Goal: Information Seeking & Learning: Compare options

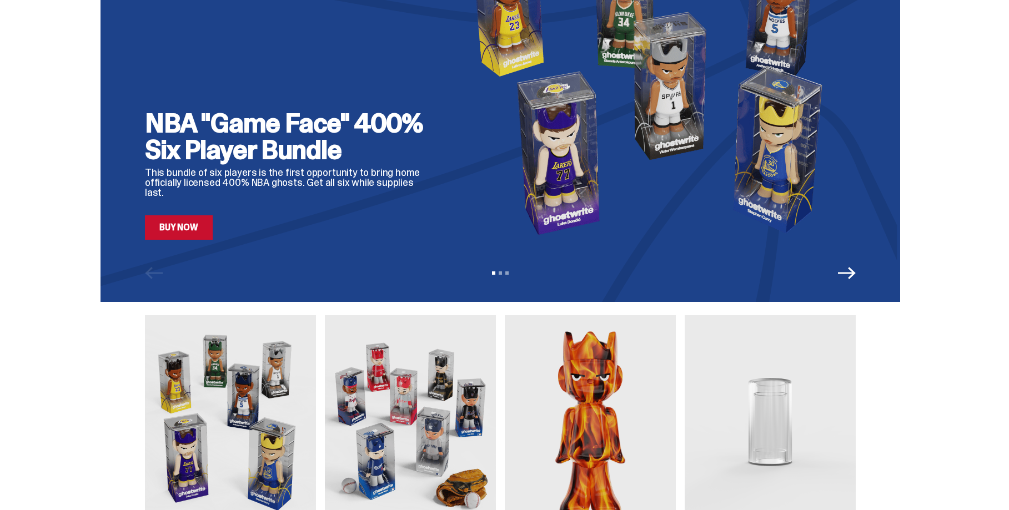
scroll to position [337, 0]
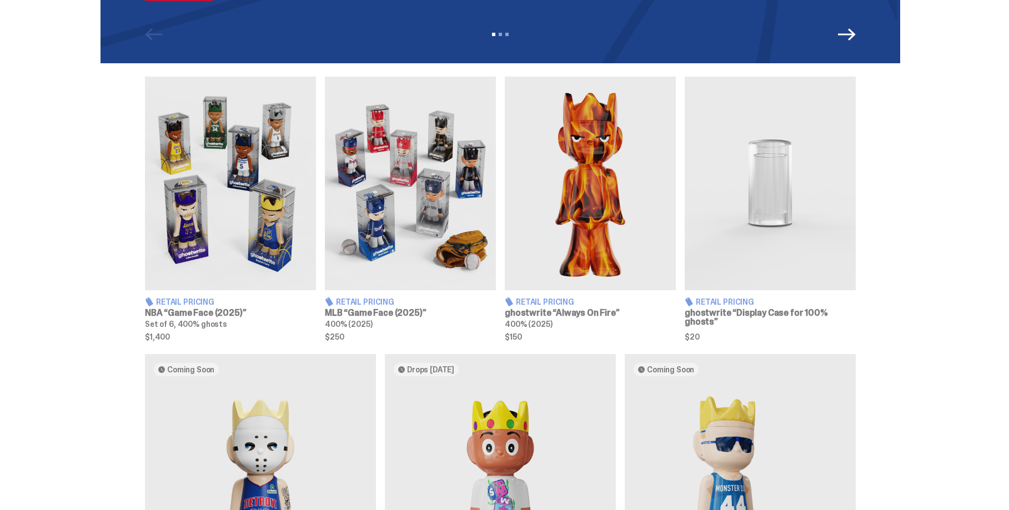
click at [403, 244] on img at bounding box center [410, 184] width 171 height 214
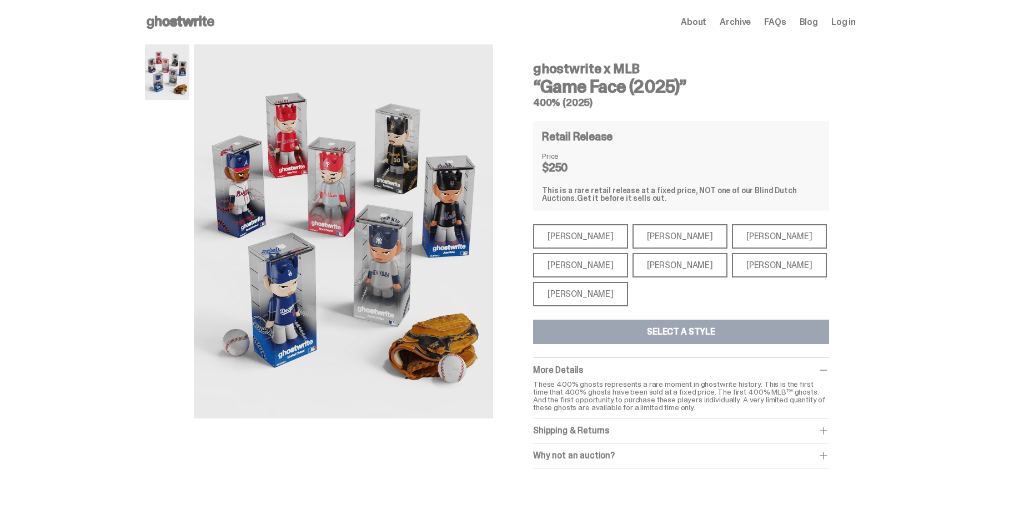
click at [581, 228] on div "[PERSON_NAME]" at bounding box center [580, 236] width 95 height 24
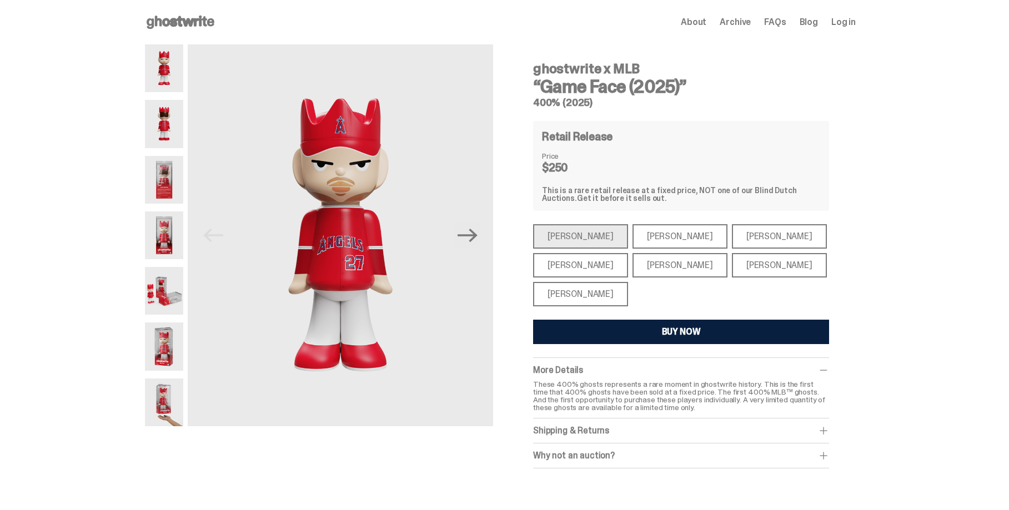
click at [639, 233] on div "[PERSON_NAME]" at bounding box center [680, 236] width 95 height 24
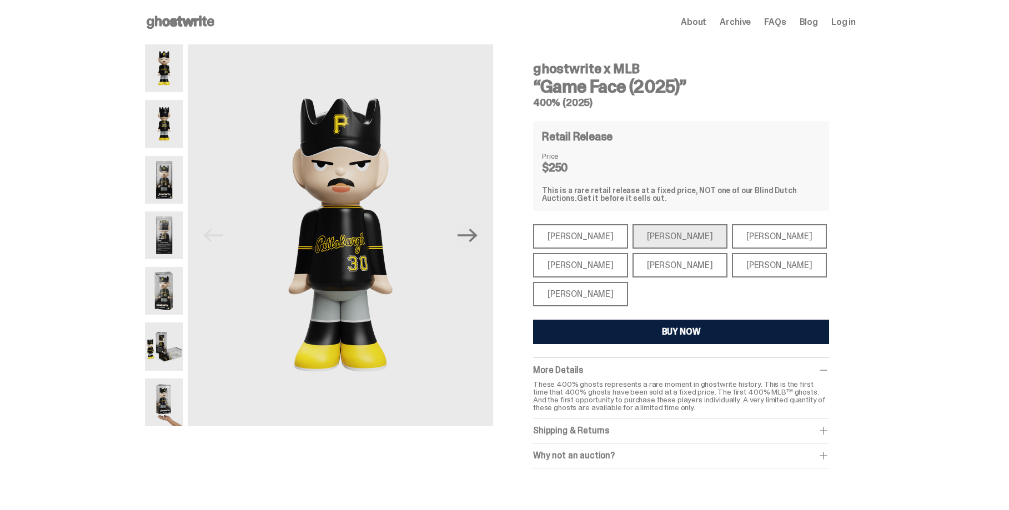
click at [750, 236] on div "[PERSON_NAME]" at bounding box center [779, 236] width 95 height 24
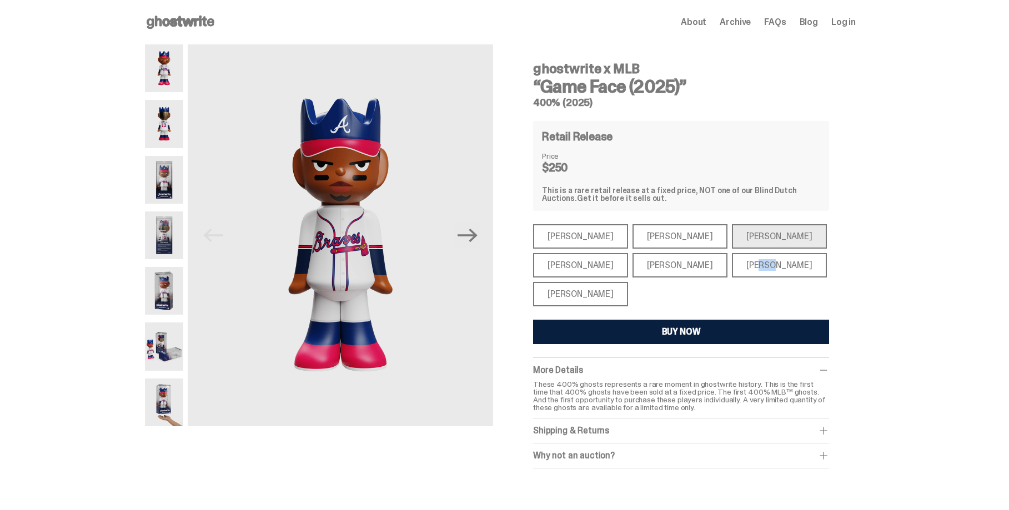
click at [733, 259] on div "[PERSON_NAME]" at bounding box center [779, 265] width 95 height 24
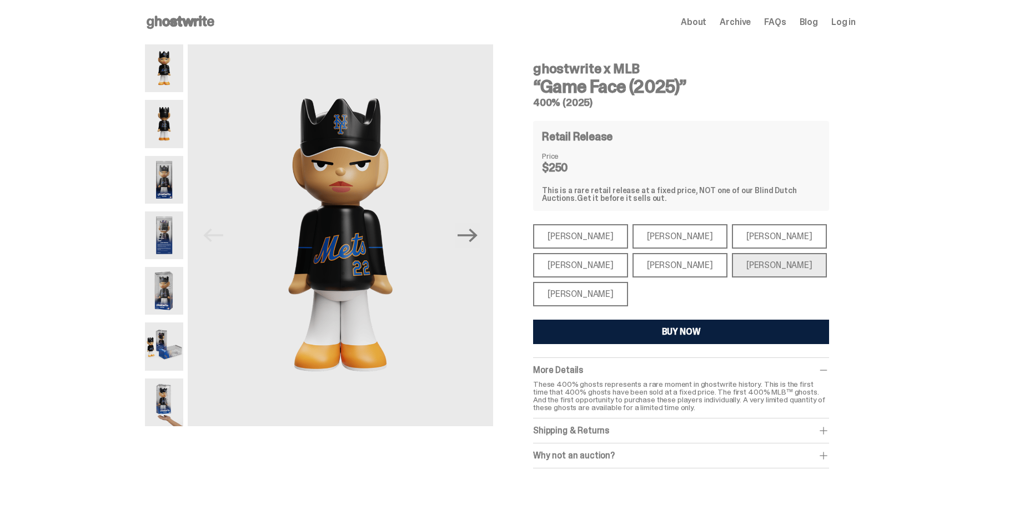
click at [650, 267] on div "[PERSON_NAME]" at bounding box center [680, 265] width 95 height 24
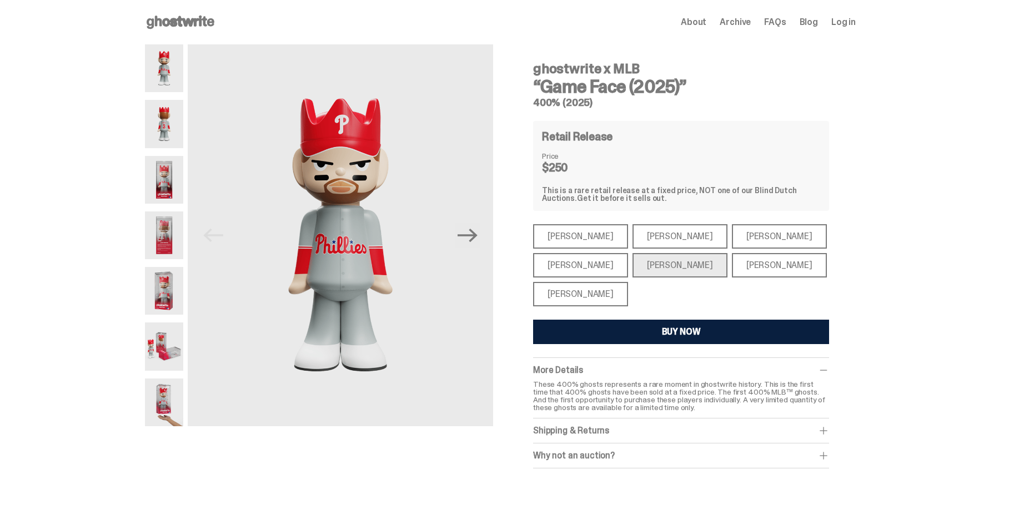
click at [569, 263] on div "[PERSON_NAME]" at bounding box center [580, 265] width 95 height 24
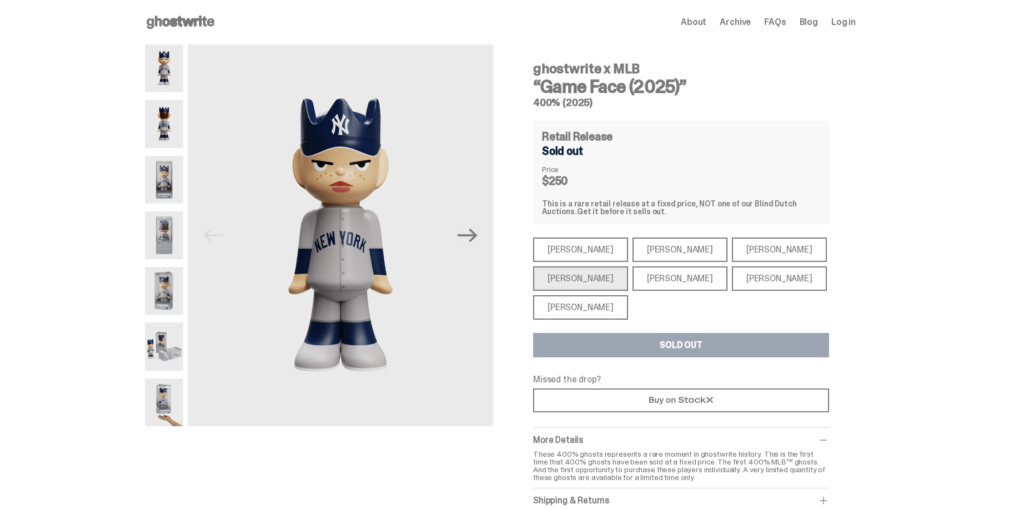
click at [572, 304] on div "[PERSON_NAME]" at bounding box center [580, 308] width 95 height 24
